Goal: Task Accomplishment & Management: Complete application form

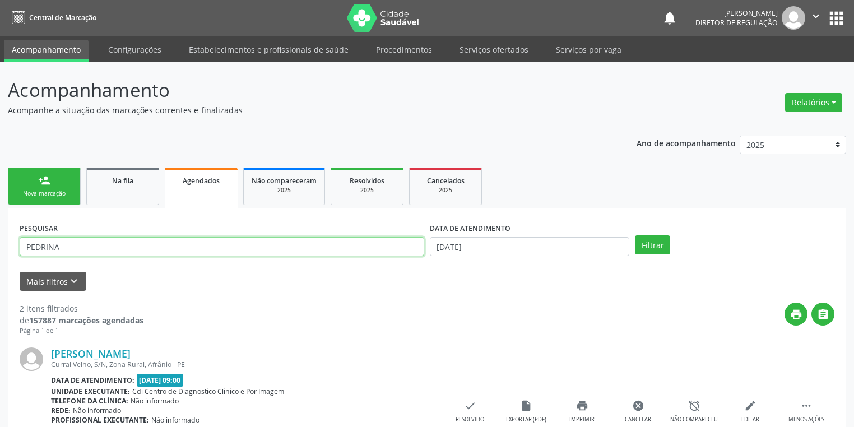
click at [91, 237] on input "PEDRINA" at bounding box center [222, 246] width 405 height 19
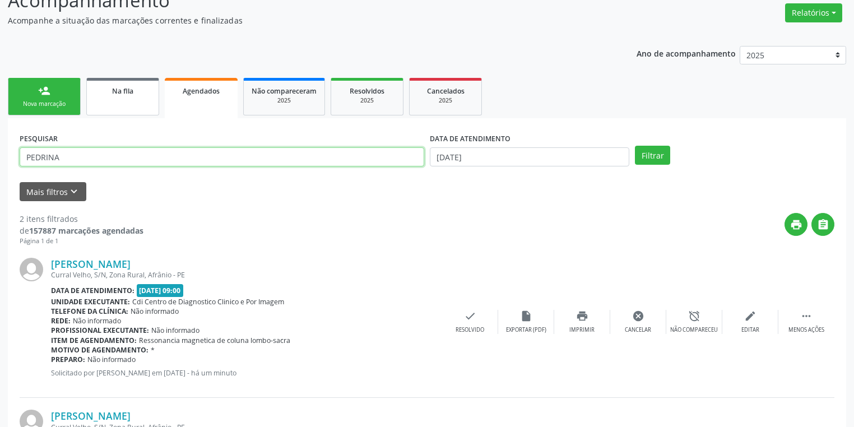
scroll to position [90, 0]
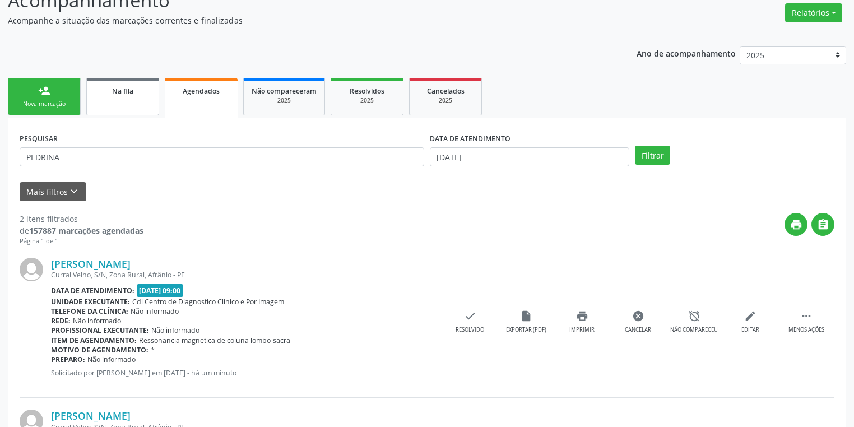
click at [126, 92] on span "Na fila" at bounding box center [122, 91] width 21 height 10
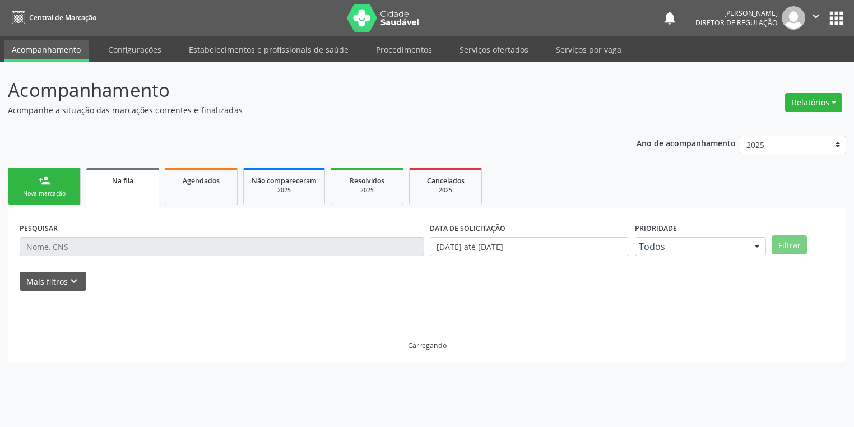
scroll to position [0, 0]
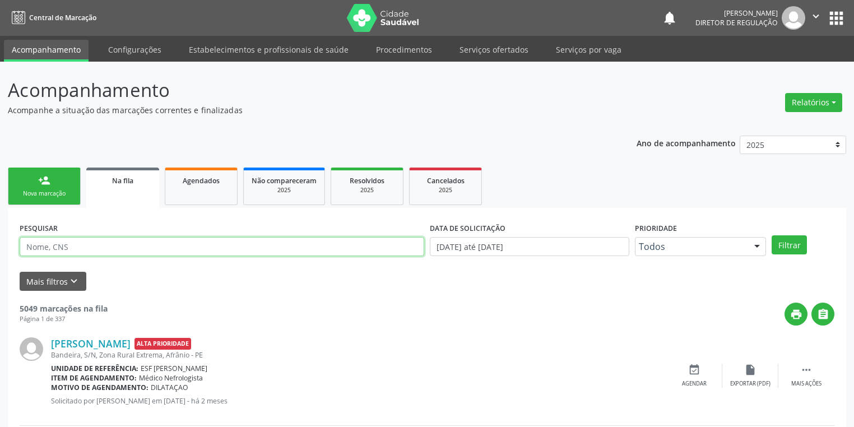
click at [68, 245] on input "text" at bounding box center [222, 246] width 405 height 19
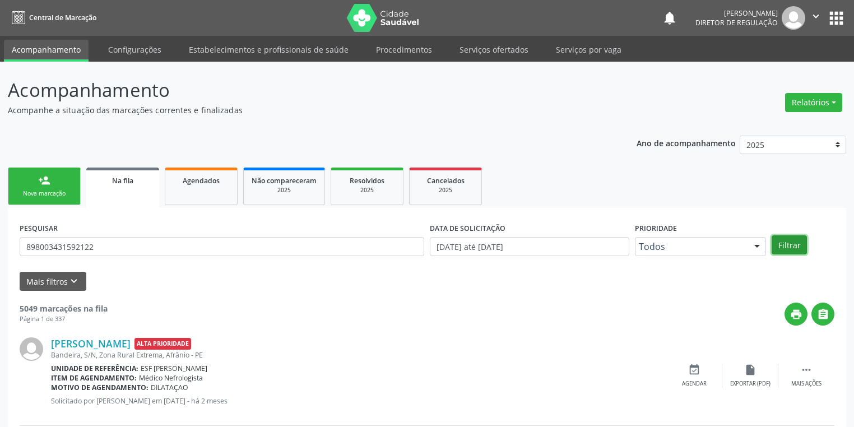
click at [789, 244] on button "Filtrar" at bounding box center [788, 244] width 35 height 19
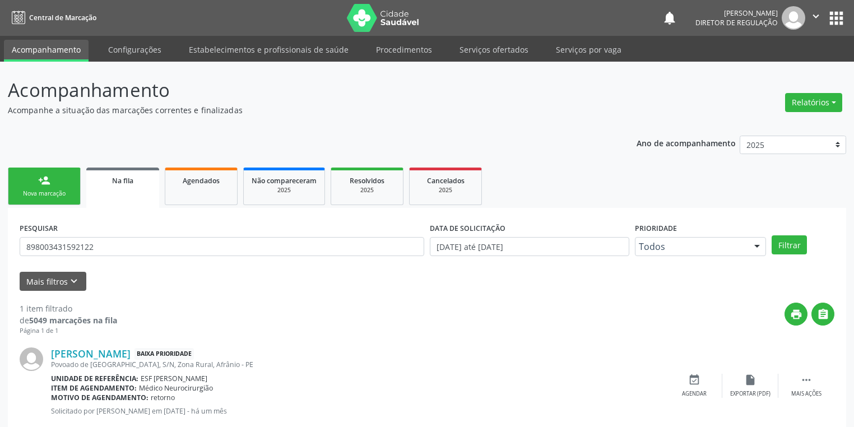
scroll to position [27, 0]
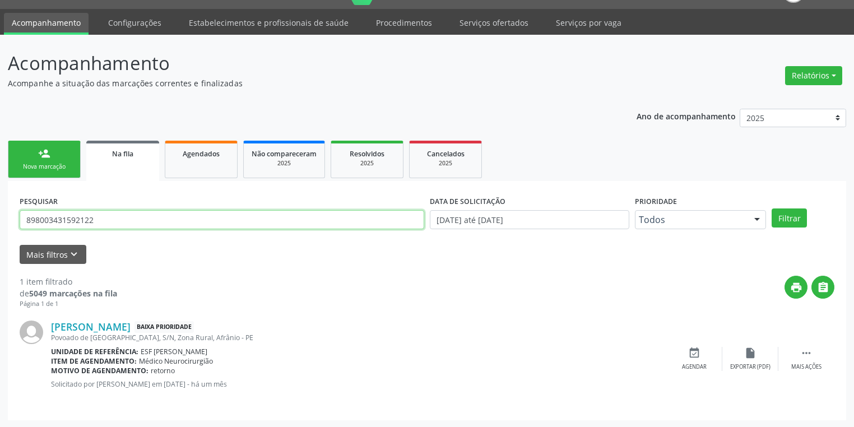
click at [101, 213] on input "898003431592122" at bounding box center [222, 219] width 405 height 19
type input "8"
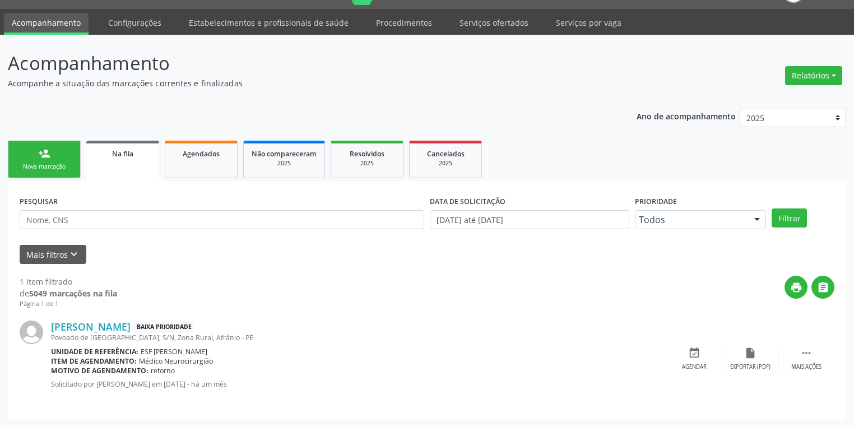
click at [52, 166] on div "Nova marcação" at bounding box center [44, 166] width 56 height 8
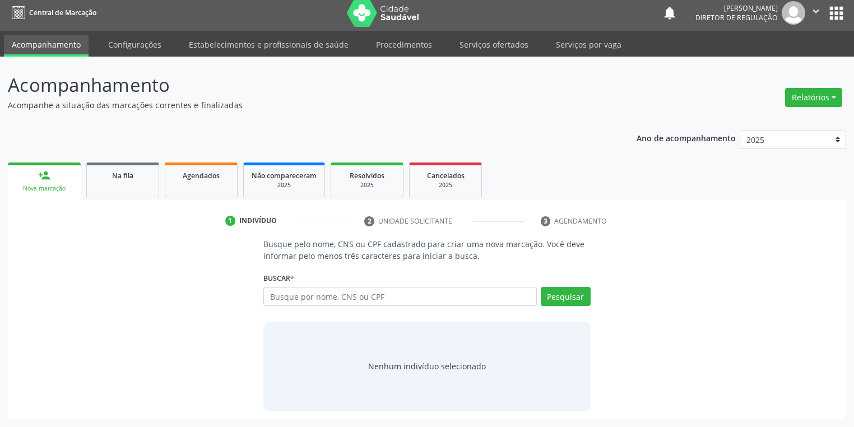
scroll to position [4, 0]
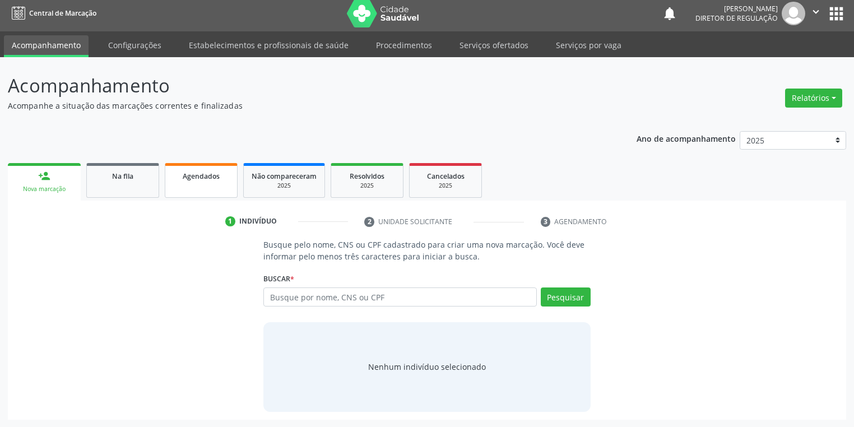
click at [180, 187] on link "Agendados" at bounding box center [201, 180] width 73 height 35
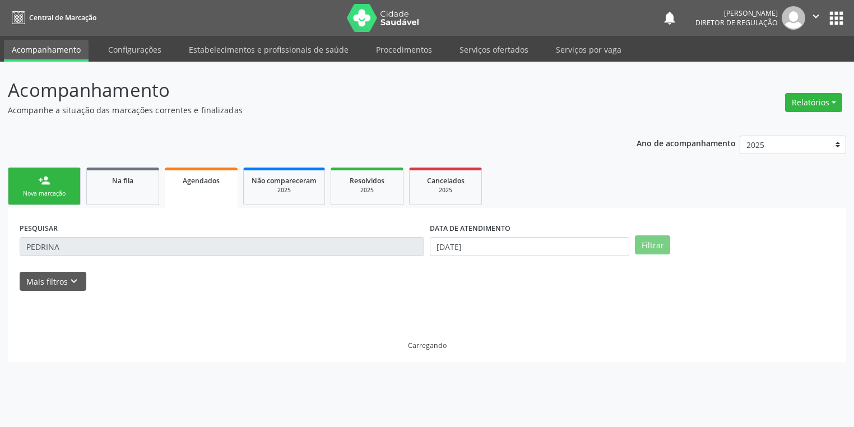
scroll to position [0, 0]
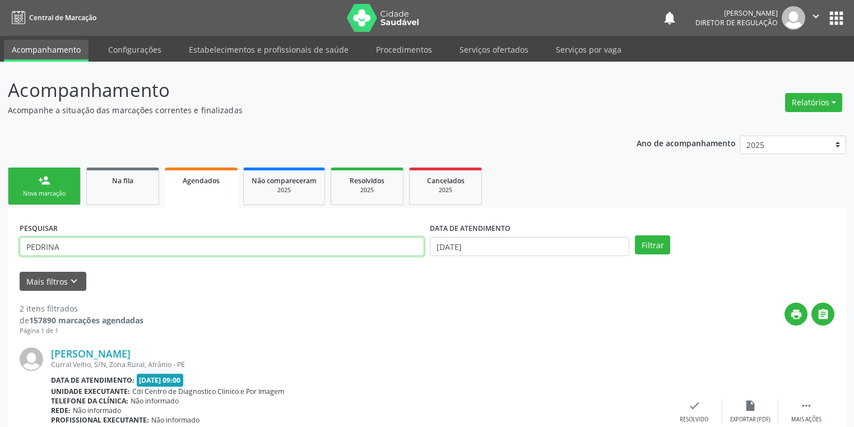
click at [61, 249] on input "PEDRINA" at bounding box center [222, 246] width 405 height 19
type input "P"
type input "[PERSON_NAME]"
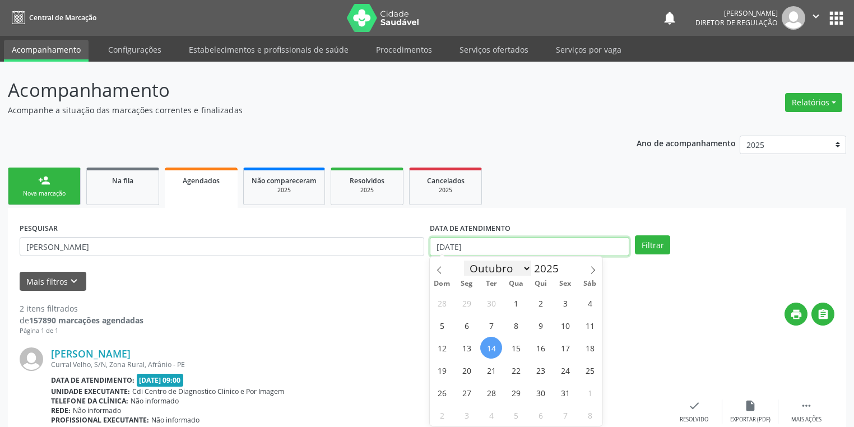
click at [464, 251] on input "[DATE]" at bounding box center [529, 246] width 199 height 19
click at [589, 355] on span "18" at bounding box center [590, 348] width 22 height 22
type input "[DATE]"
click at [589, 355] on span "18" at bounding box center [590, 348] width 22 height 22
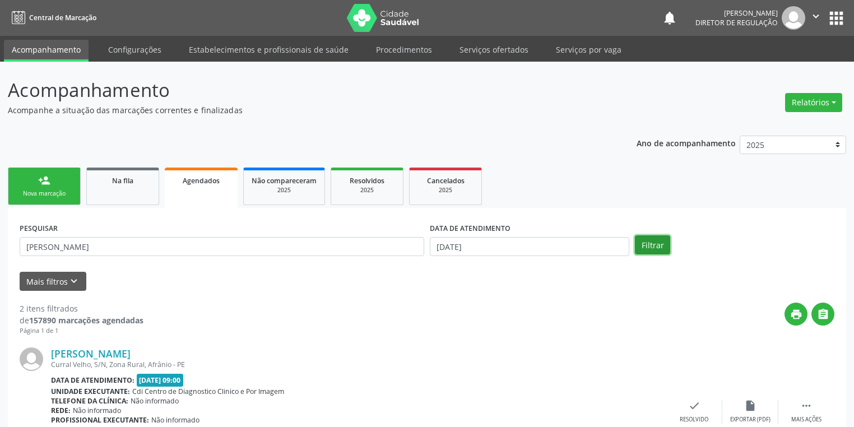
click at [661, 239] on button "Filtrar" at bounding box center [652, 244] width 35 height 19
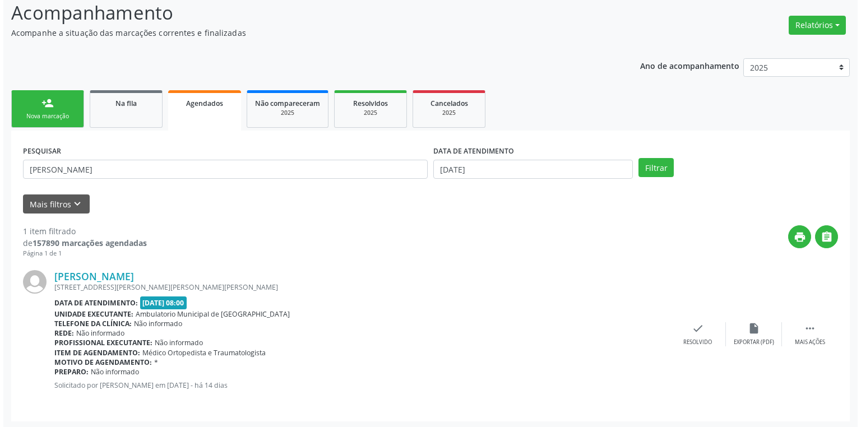
scroll to position [78, 0]
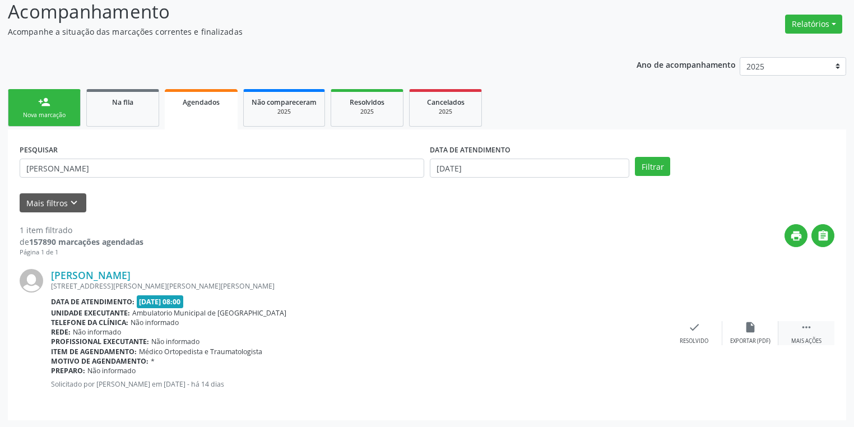
click at [794, 329] on div " Mais ações" at bounding box center [806, 333] width 56 height 24
click at [640, 330] on icon "cancel" at bounding box center [638, 327] width 12 height 12
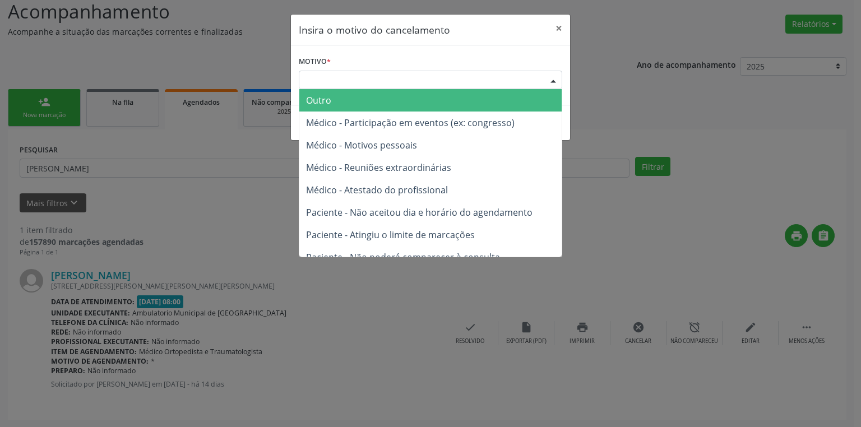
click at [322, 80] on div "Escolha o motivo" at bounding box center [430, 80] width 263 height 19
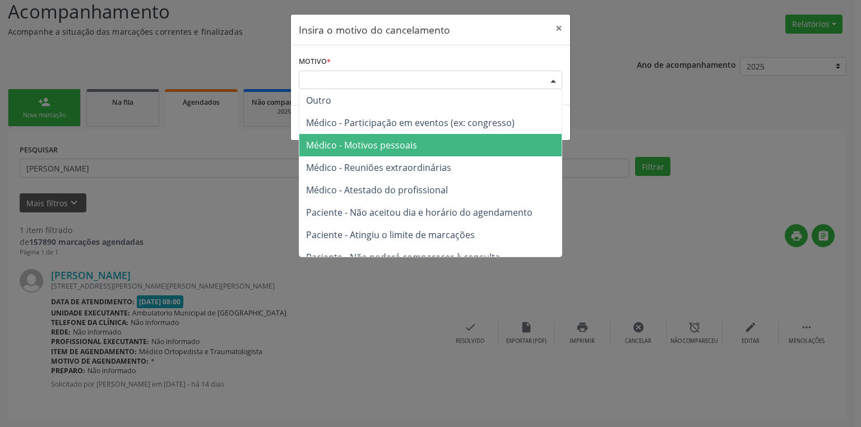
click at [359, 148] on span "Médico - Motivos pessoais" at bounding box center [361, 145] width 111 height 12
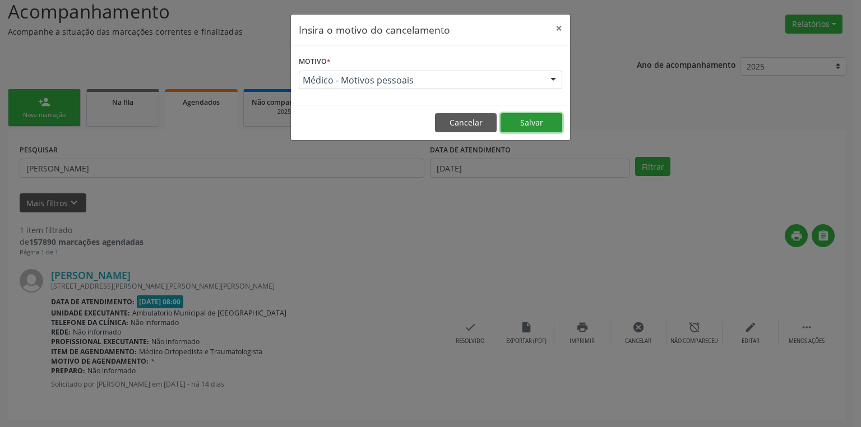
click at [531, 119] on button "Salvar" at bounding box center [531, 122] width 62 height 19
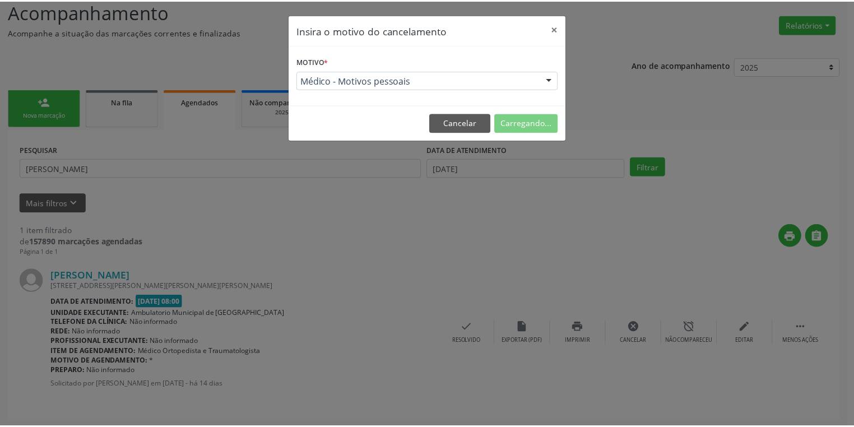
scroll to position [0, 0]
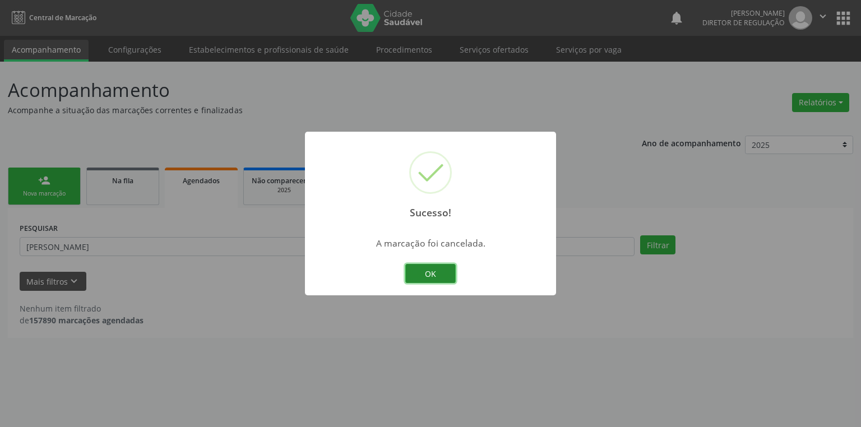
click at [425, 273] on button "OK" at bounding box center [430, 273] width 50 height 19
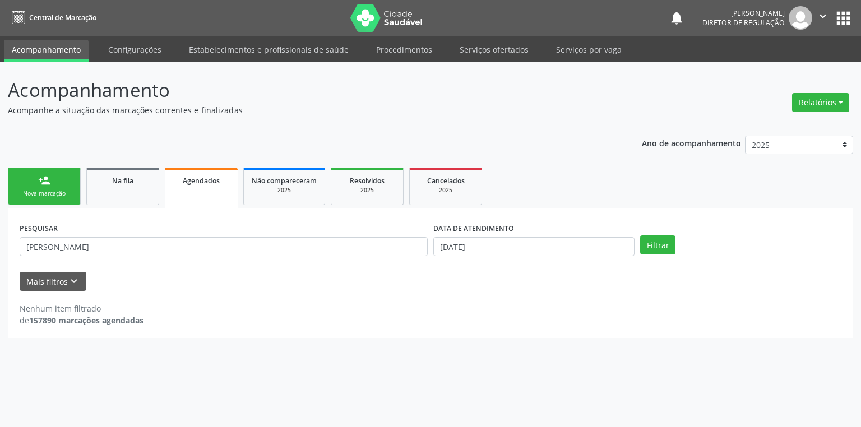
click at [37, 185] on link "person_add Nova marcação" at bounding box center [44, 187] width 73 height 38
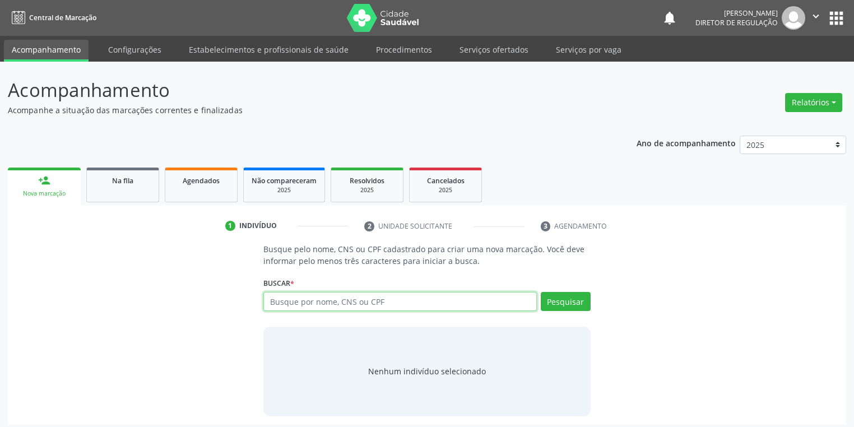
click at [295, 304] on input "text" at bounding box center [399, 301] width 273 height 19
type input "702108750053892"
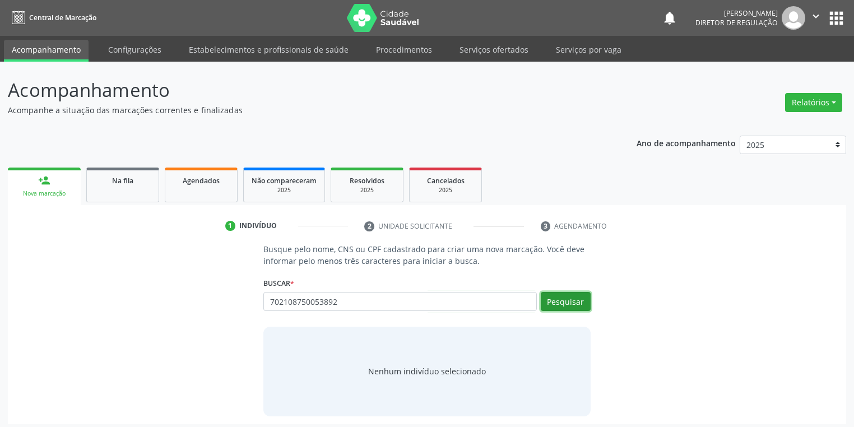
click at [571, 299] on button "Pesquisar" at bounding box center [566, 301] width 50 height 19
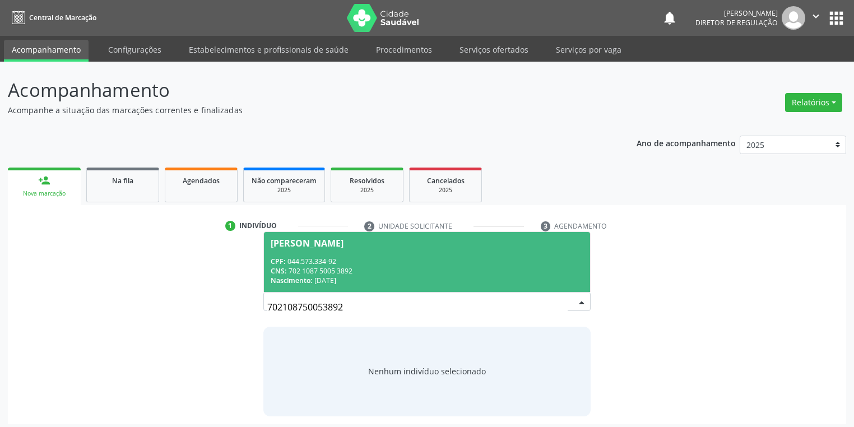
click at [336, 253] on span "[PERSON_NAME] CPF: 044.573.334-92 CNS: 702 1087 5005 3892 Nascimento: [DATE]" at bounding box center [427, 262] width 326 height 60
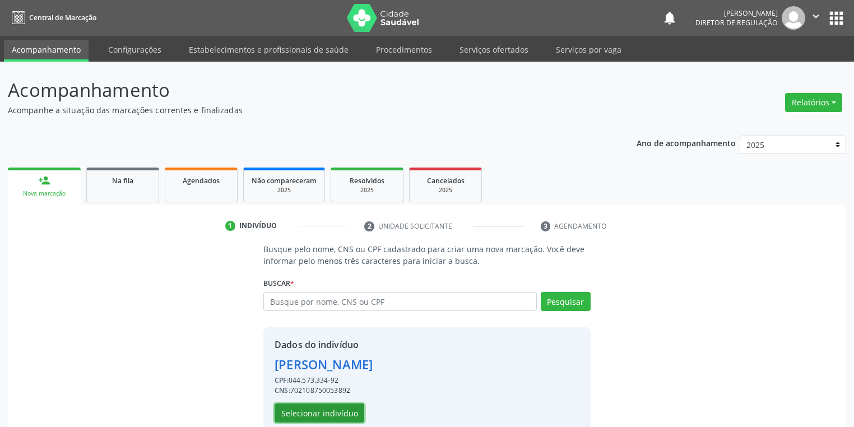
click at [310, 414] on button "Selecionar indivíduo" at bounding box center [320, 412] width 90 height 19
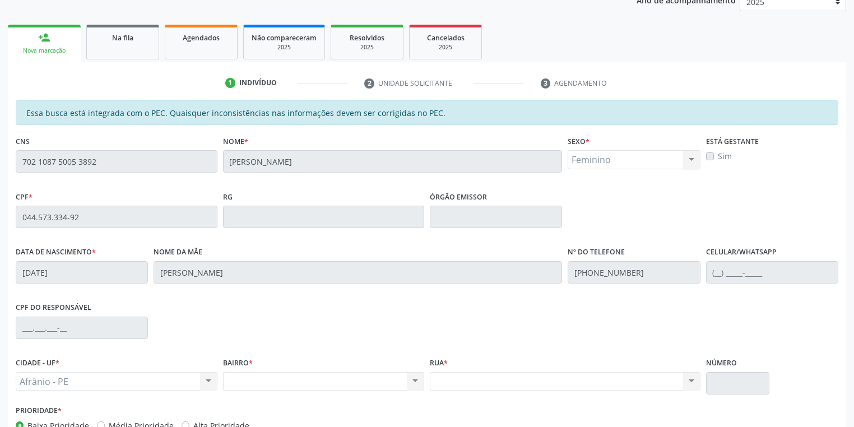
scroll to position [33, 0]
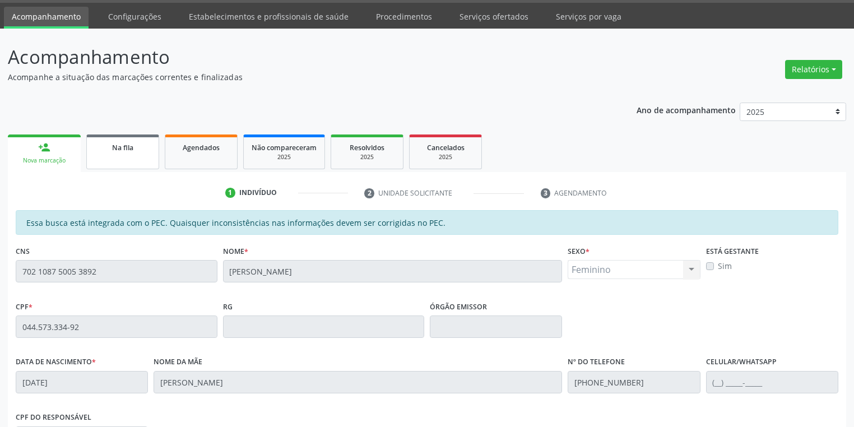
click at [122, 138] on link "Na fila" at bounding box center [122, 151] width 73 height 35
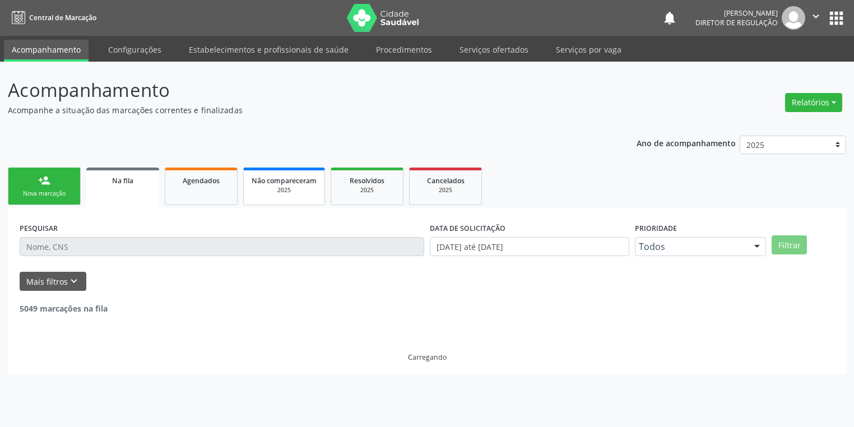
scroll to position [0, 0]
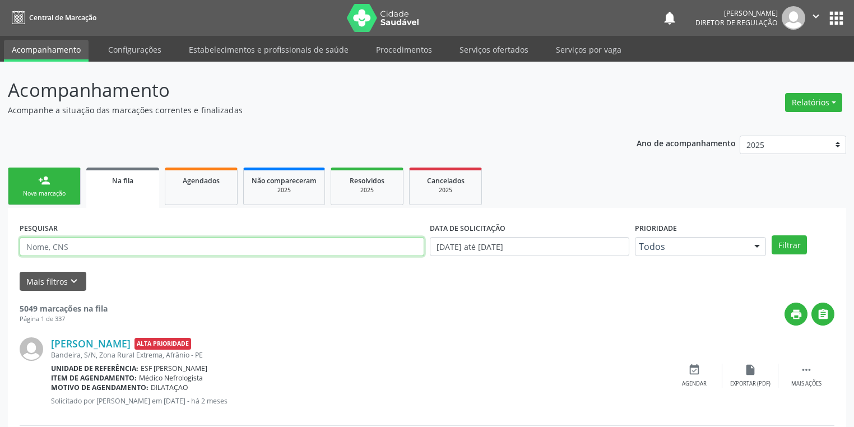
click at [91, 252] on input "text" at bounding box center [222, 246] width 405 height 19
type input "708609547832381"
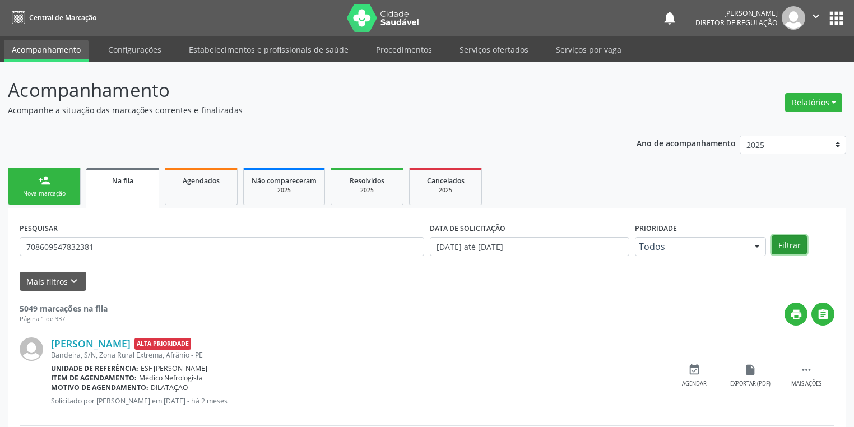
click at [781, 249] on button "Filtrar" at bounding box center [788, 244] width 35 height 19
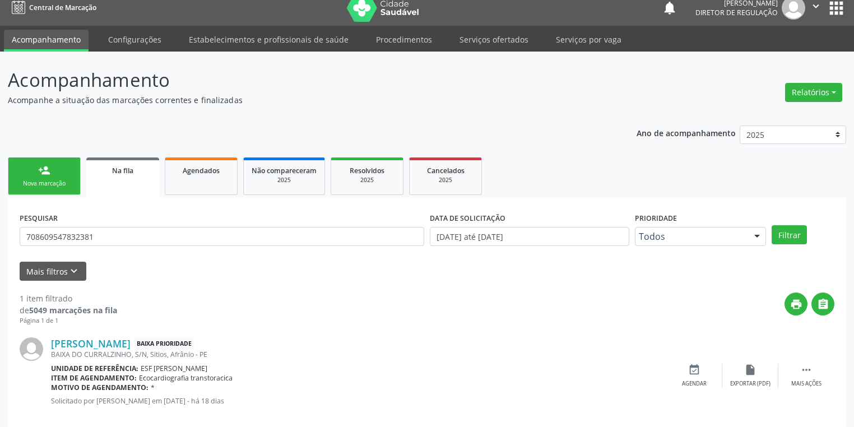
scroll to position [27, 0]
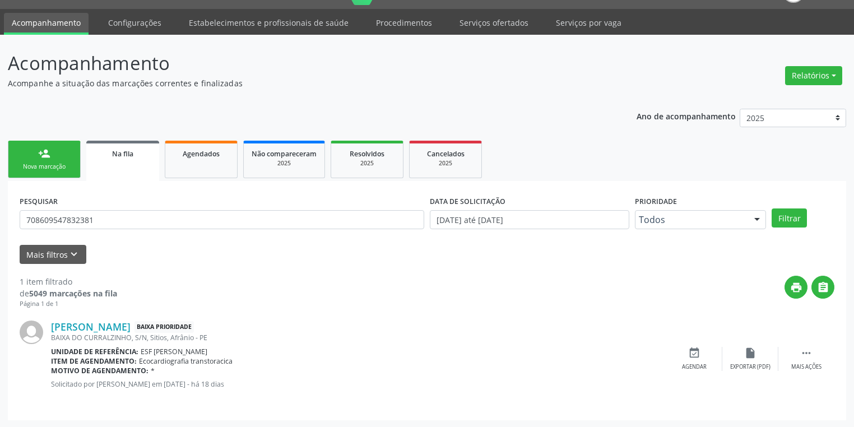
click at [65, 168] on div "Nova marcação" at bounding box center [44, 166] width 56 height 8
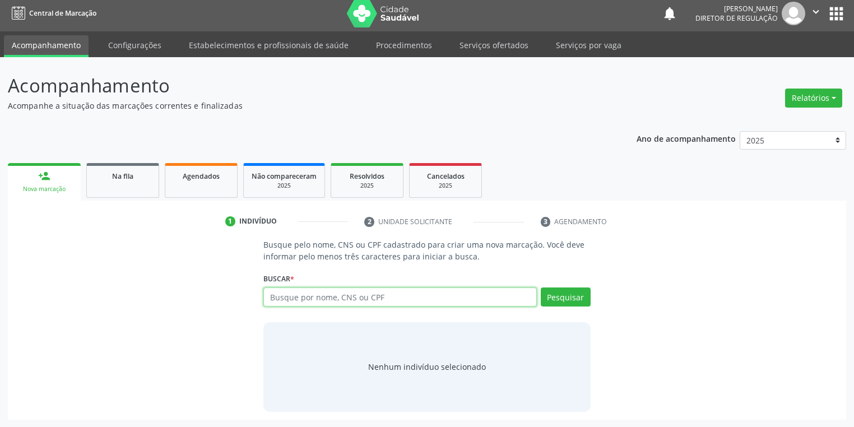
click at [290, 303] on input "text" at bounding box center [399, 296] width 273 height 19
type input "702108750053892"
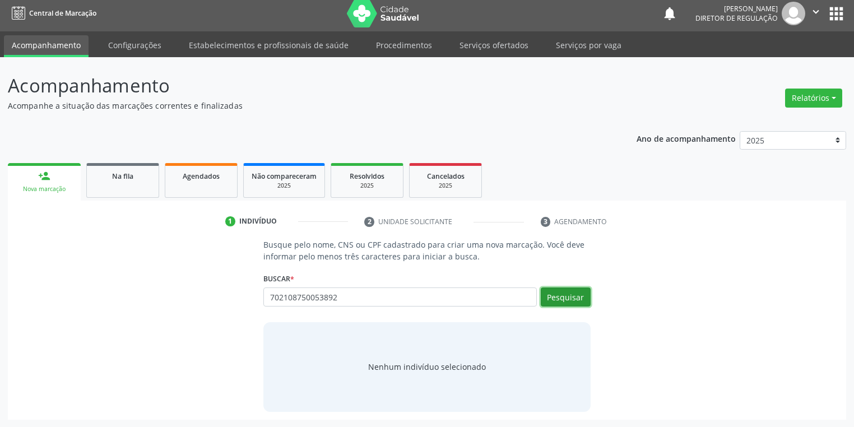
click at [549, 297] on button "Pesquisar" at bounding box center [566, 296] width 50 height 19
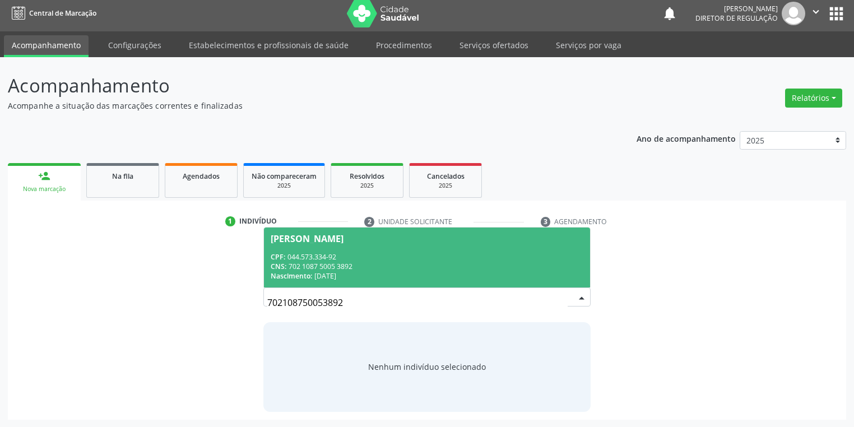
click at [314, 252] on div "CPF: 044.573.334-92" at bounding box center [427, 257] width 313 height 10
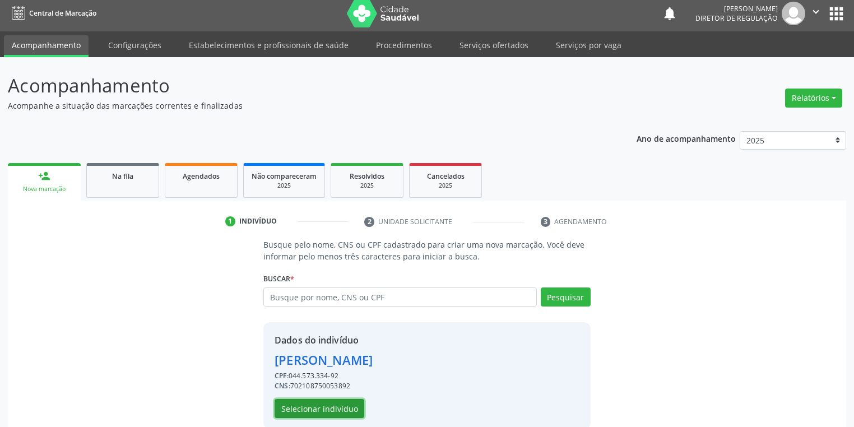
click at [313, 410] on button "Selecionar indivíduo" at bounding box center [320, 408] width 90 height 19
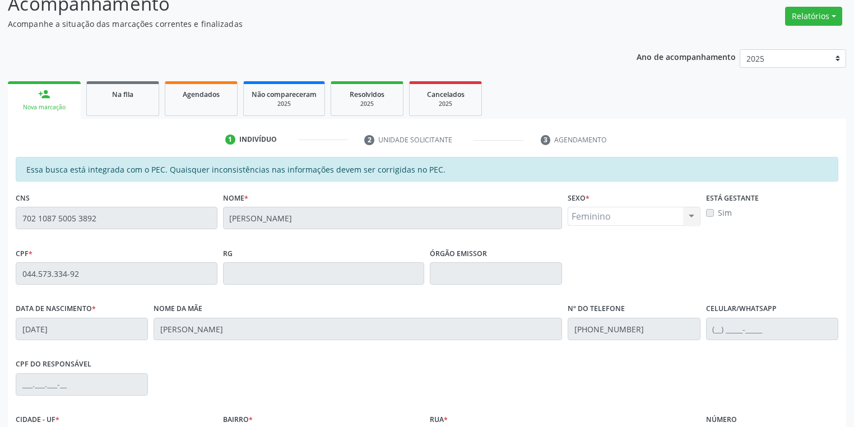
scroll to position [212, 0]
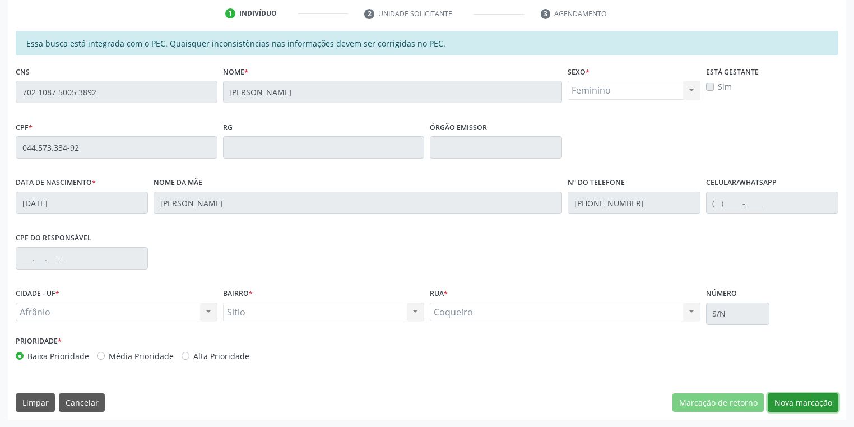
click at [800, 403] on button "Nova marcação" at bounding box center [803, 402] width 71 height 19
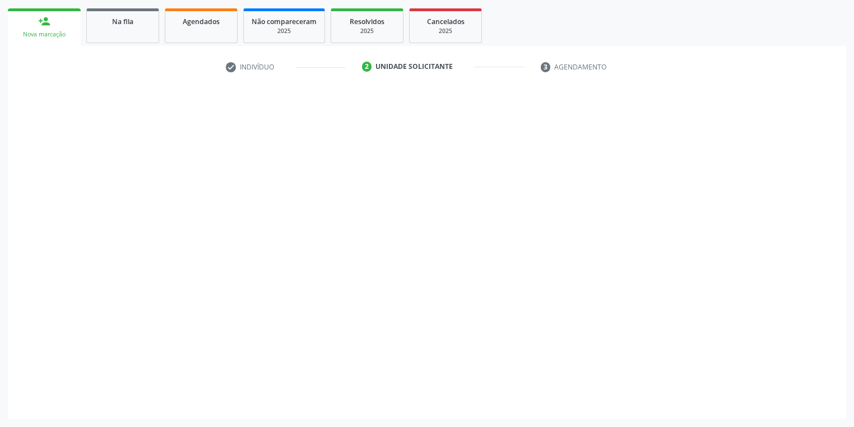
scroll to position [158, 0]
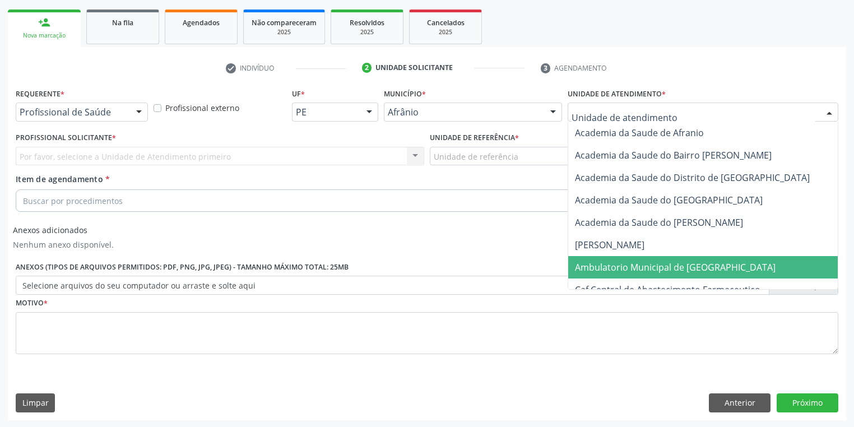
click at [594, 258] on span "Ambulatorio Municipal de [GEOGRAPHIC_DATA]" at bounding box center [704, 267] width 273 height 22
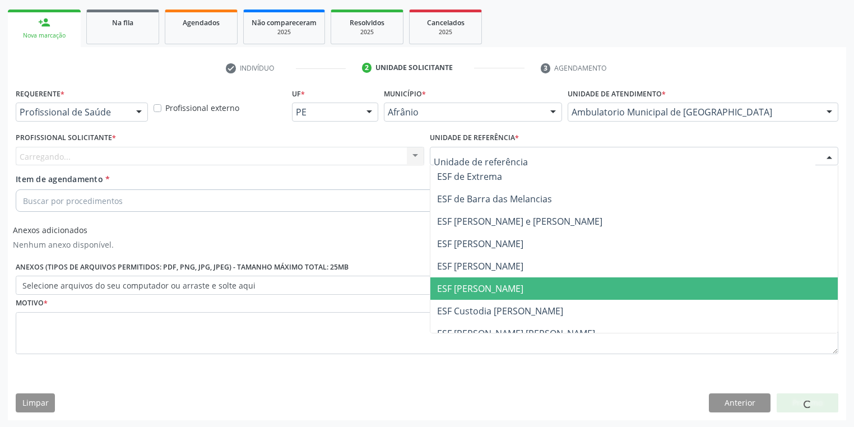
click at [480, 279] on span "ESF [PERSON_NAME]" at bounding box center [633, 288] width 407 height 22
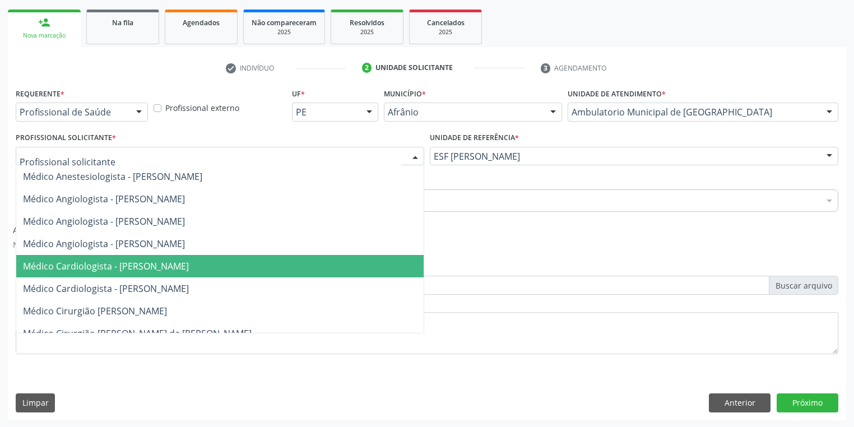
click at [140, 267] on span "Médico Cardiologista - [PERSON_NAME]" at bounding box center [106, 266] width 166 height 12
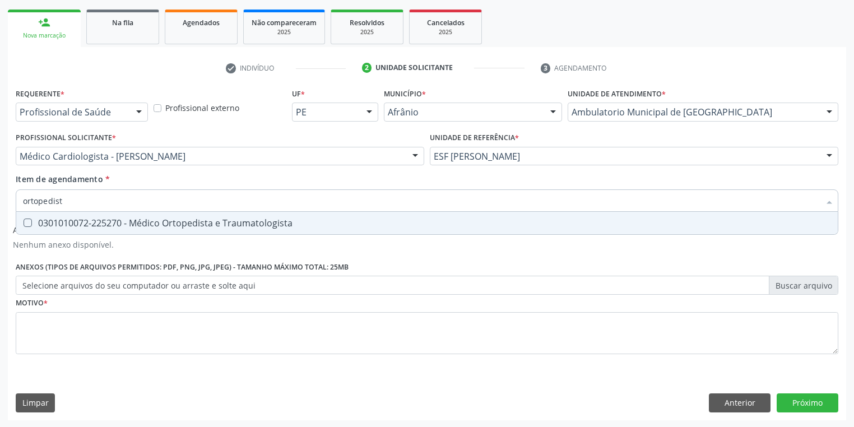
type input "ortopedista"
click at [74, 221] on div "0301010072-225270 - Médico Ortopedista e Traumatologista" at bounding box center [427, 223] width 808 height 9
checkbox Traumatologista "true"
click at [65, 337] on div "Requerente * Profissional de Saúde Profissional de Saúde Paciente Nenhum result…" at bounding box center [427, 227] width 822 height 285
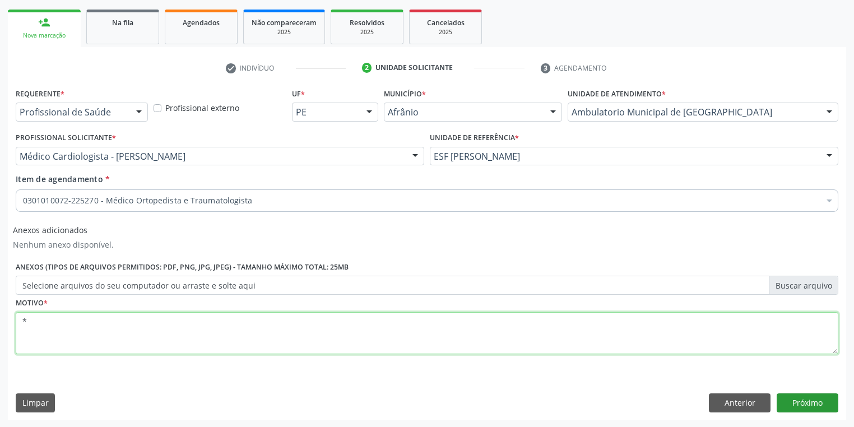
type textarea "*"
click at [811, 403] on button "Próximo" at bounding box center [808, 402] width 62 height 19
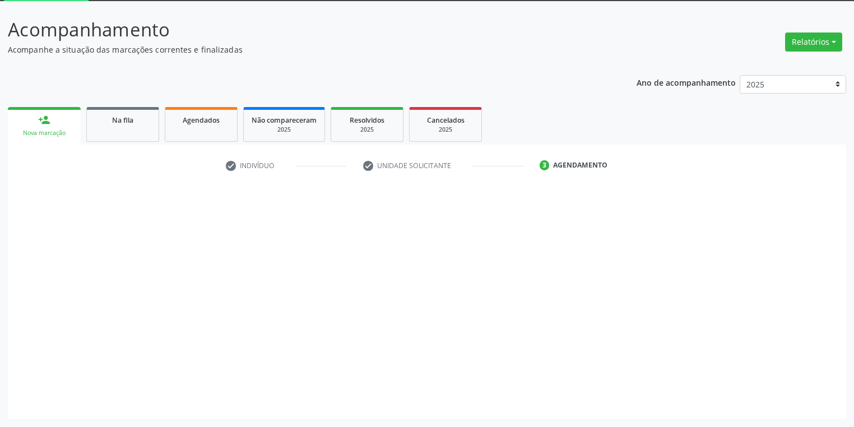
scroll to position [60, 0]
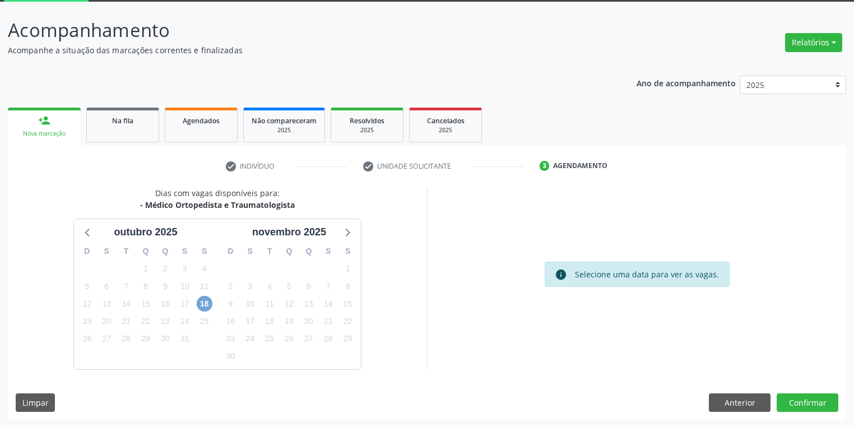
click at [201, 305] on span "18" at bounding box center [205, 304] width 16 height 16
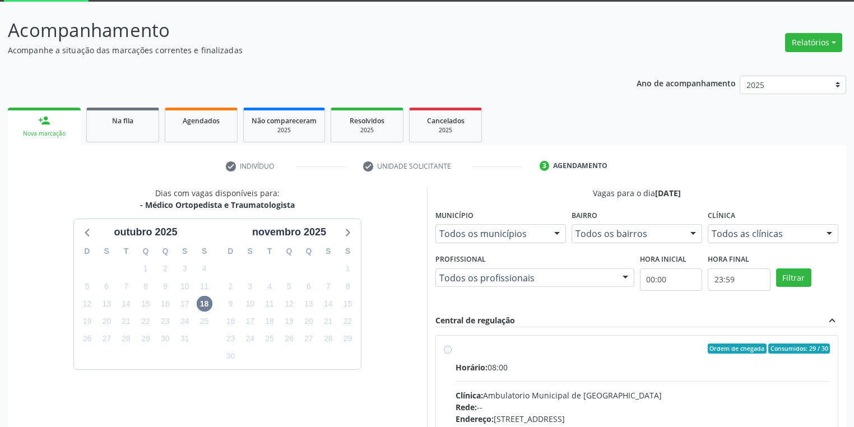
click at [610, 356] on label "Ordem de chegada Consumidos: 29 / 30 Horário: 08:00 Clínica: Ambulatorio Munici…" at bounding box center [642, 429] width 374 height 172
click at [452, 354] on input "Ordem de chegada Consumidos: 29 / 30 Horário: 08:00 Clínica: Ambulatorio Munici…" at bounding box center [448, 348] width 8 height 10
radio input "true"
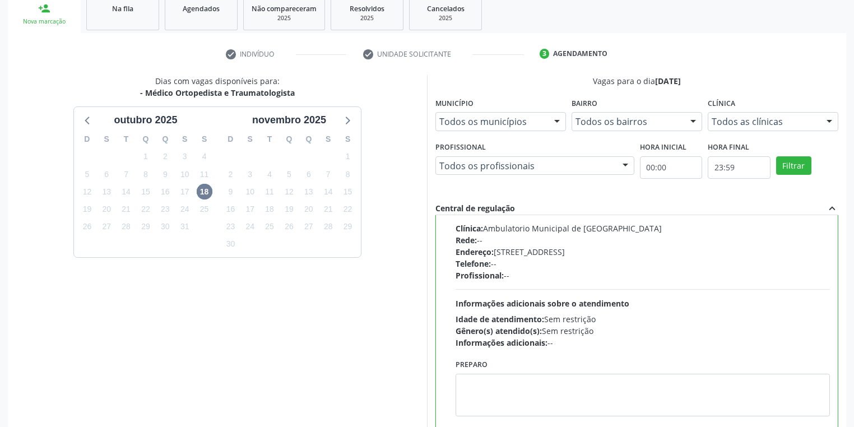
scroll to position [242, 0]
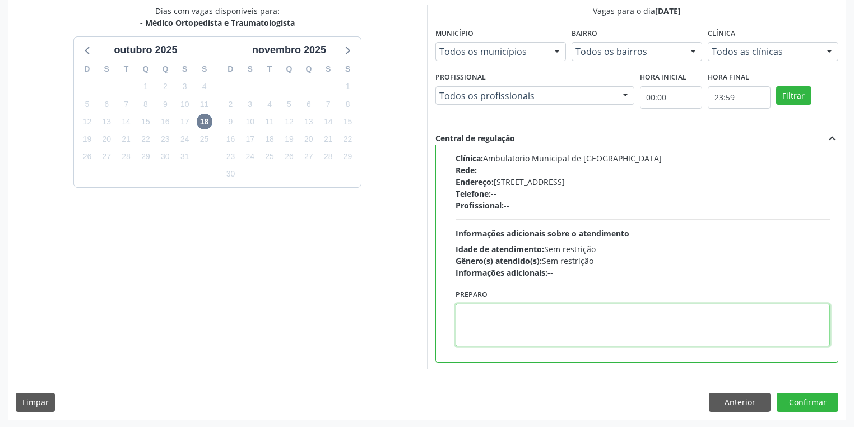
click at [616, 332] on textarea at bounding box center [642, 325] width 374 height 43
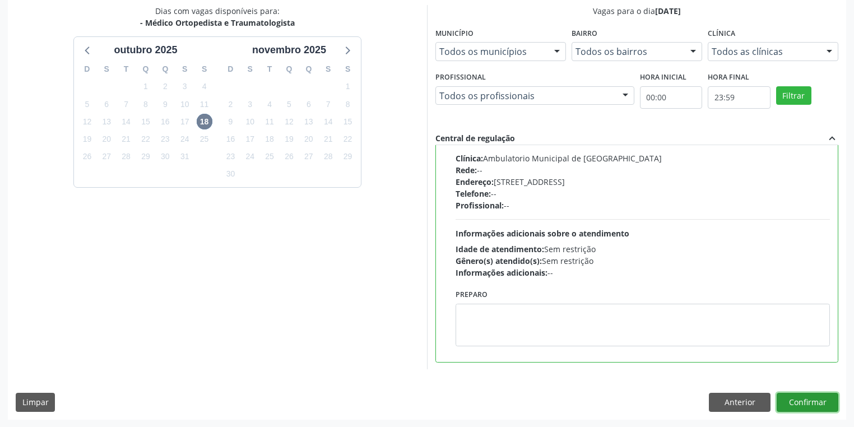
click at [791, 401] on button "Confirmar" at bounding box center [808, 402] width 62 height 19
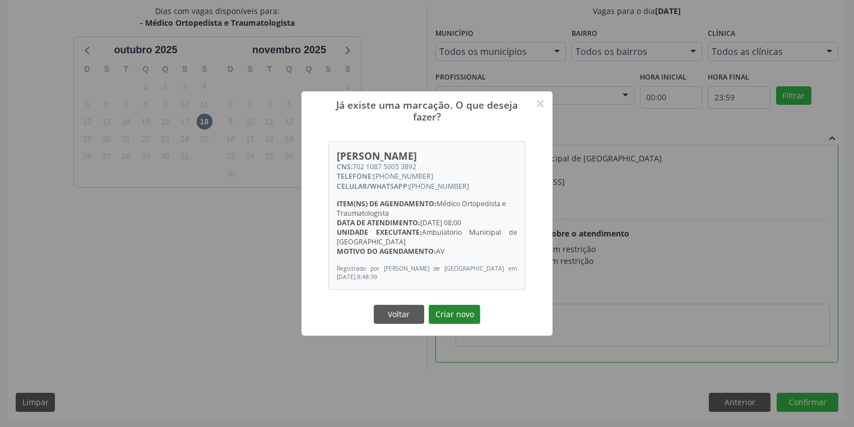
click at [451, 307] on button "Criar novo" at bounding box center [455, 314] width 52 height 19
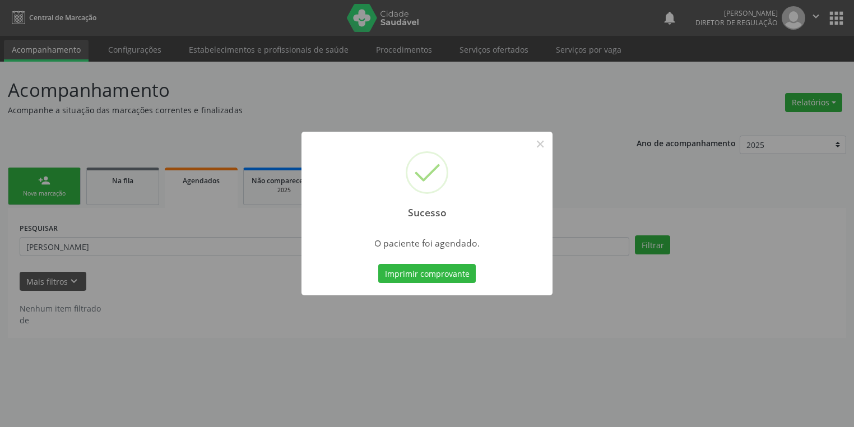
scroll to position [0, 0]
click at [430, 276] on button "Imprimir comprovante" at bounding box center [430, 273] width 97 height 19
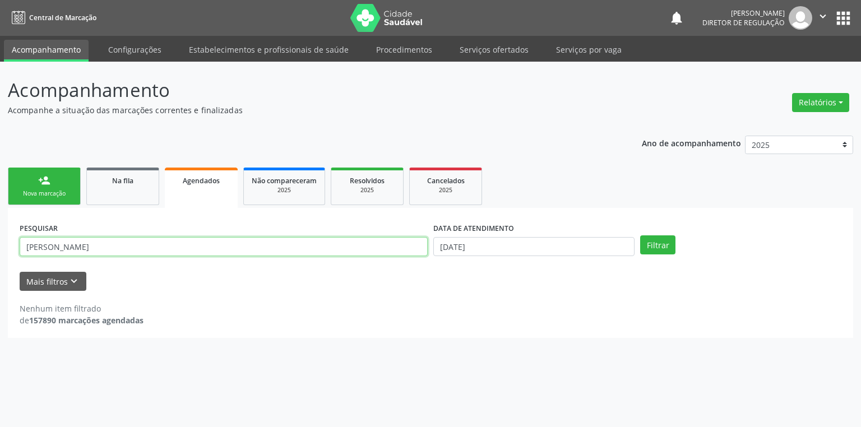
click at [80, 251] on input "[PERSON_NAME]" at bounding box center [224, 246] width 408 height 19
type input "A"
drag, startPoint x: 120, startPoint y: 249, endPoint x: 0, endPoint y: 240, distance: 120.7
click at [0, 240] on div "Acompanhamento Acompanhe a situação das marcações correntes e finalizadas Relat…" at bounding box center [430, 244] width 861 height 365
type input "704000866405167"
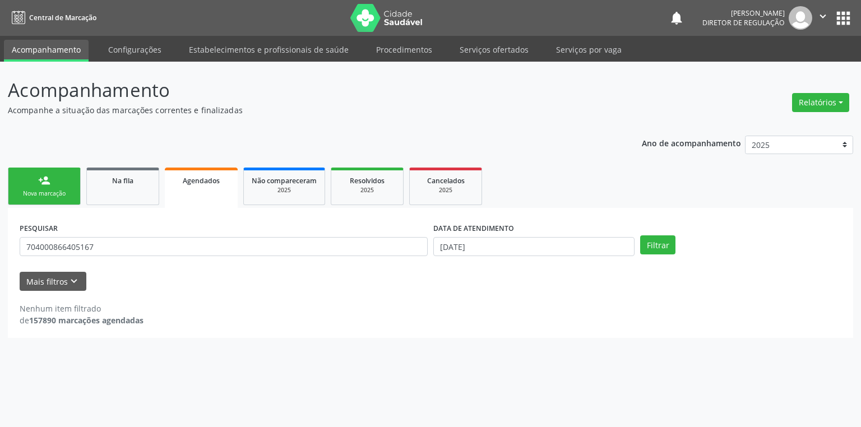
drag, startPoint x: 124, startPoint y: 179, endPoint x: 171, endPoint y: 182, distance: 47.1
click at [123, 180] on span "Na fila" at bounding box center [122, 181] width 21 height 10
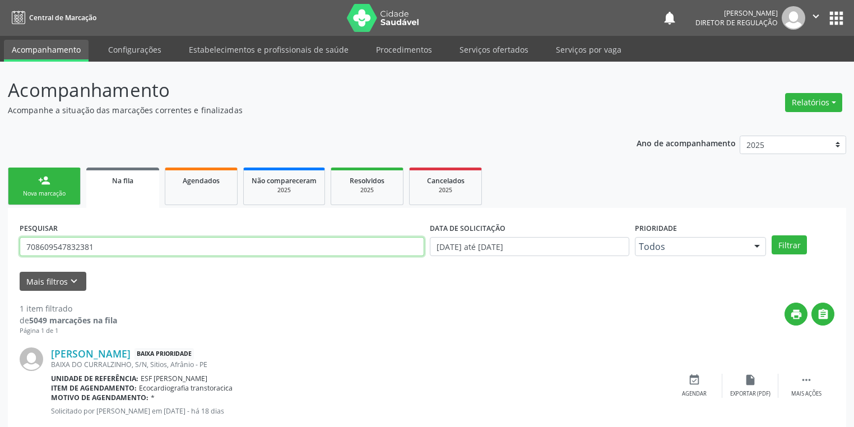
click at [117, 251] on input "708609547832381" at bounding box center [222, 246] width 405 height 19
type input "7"
paste input "704000866405167"
click at [794, 240] on button "Filtrar" at bounding box center [788, 244] width 35 height 19
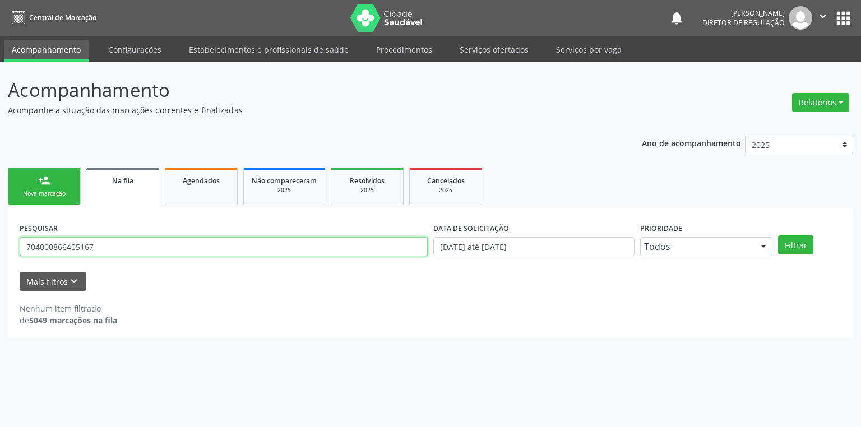
click at [92, 245] on input "704000866405167" at bounding box center [224, 246] width 408 height 19
type input "7"
click at [794, 244] on button "Filtrar" at bounding box center [795, 244] width 35 height 19
click at [598, 366] on div "Acompanhamento Acompanhe a situação das marcações correntes e finalizadas Relat…" at bounding box center [430, 244] width 861 height 365
click at [159, 229] on div "PESQUISAR 704000866405167" at bounding box center [223, 242] width 413 height 44
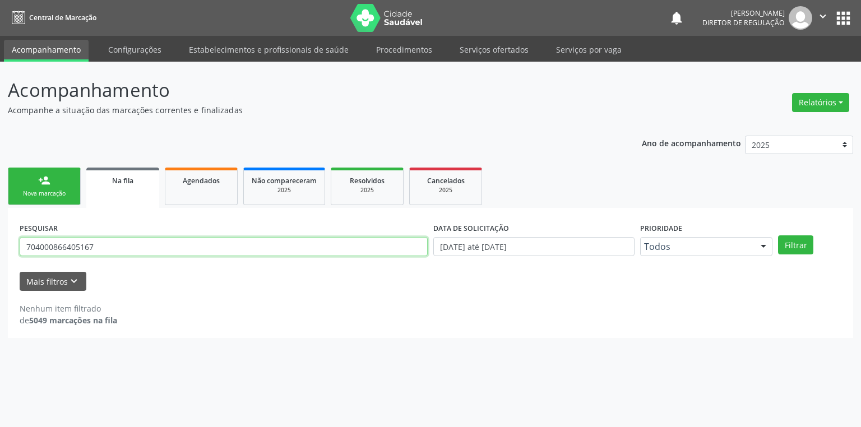
click at [108, 252] on input "704000866405167" at bounding box center [224, 246] width 408 height 19
type input "7"
type input "706806296913326"
click at [787, 240] on button "Filtrar" at bounding box center [795, 244] width 35 height 19
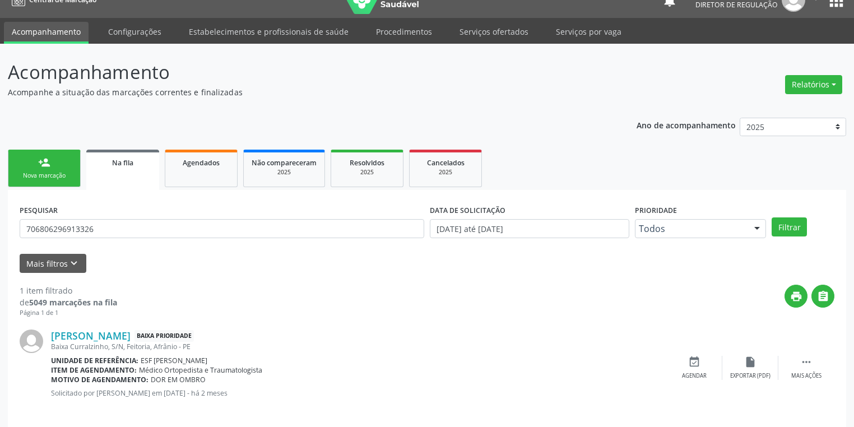
scroll to position [27, 0]
